Goal: Information Seeking & Learning: Learn about a topic

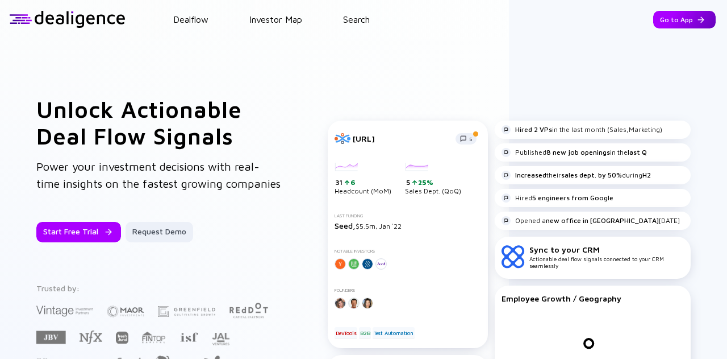
click at [670, 22] on div "Go to App" at bounding box center [684, 20] width 63 height 18
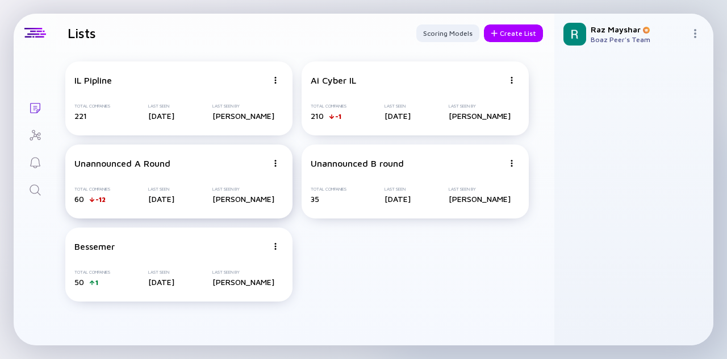
click at [169, 176] on div "Unannounced A Round Total Companies 60 -12 Last Seen [DATE] Last Seen By [PERSO…" at bounding box center [178, 181] width 227 height 74
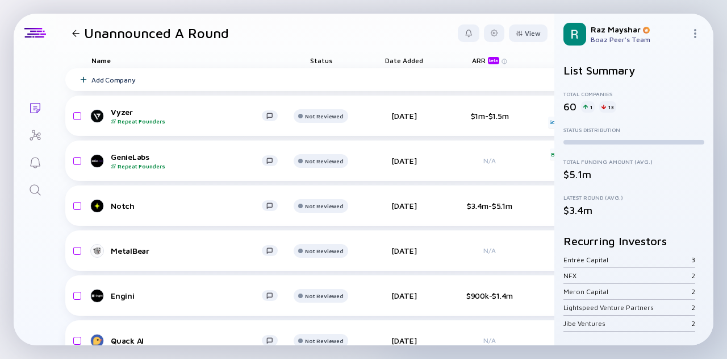
click at [76, 26] on div "Unannounced A Round" at bounding box center [148, 33] width 161 height 16
click at [75, 31] on div at bounding box center [75, 33] width 7 height 7
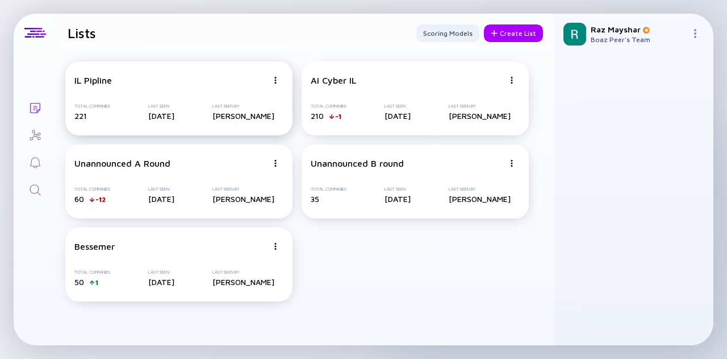
click at [124, 78] on div "IL Pipline" at bounding box center [170, 80] width 193 height 10
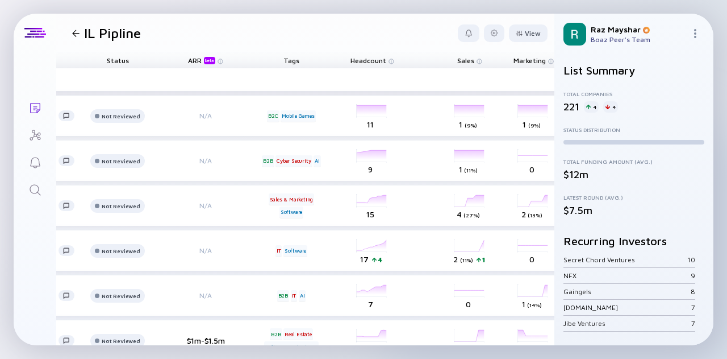
scroll to position [0, 203]
click at [373, 63] on span "Headcount" at bounding box center [369, 60] width 36 height 9
click at [378, 37] on header "IL Pipline View" at bounding box center [305, 33] width 498 height 39
click at [517, 32] on div "View" at bounding box center [528, 33] width 39 height 18
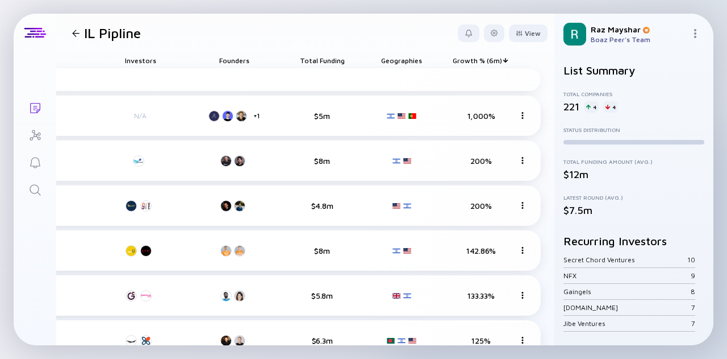
scroll to position [0, 788]
click at [509, 60] on div at bounding box center [509, 60] width 1 height 0
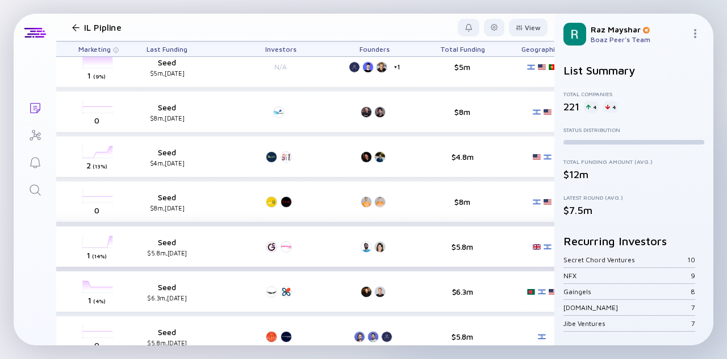
scroll to position [49, 788]
